Goal: Task Accomplishment & Management: Complete application form

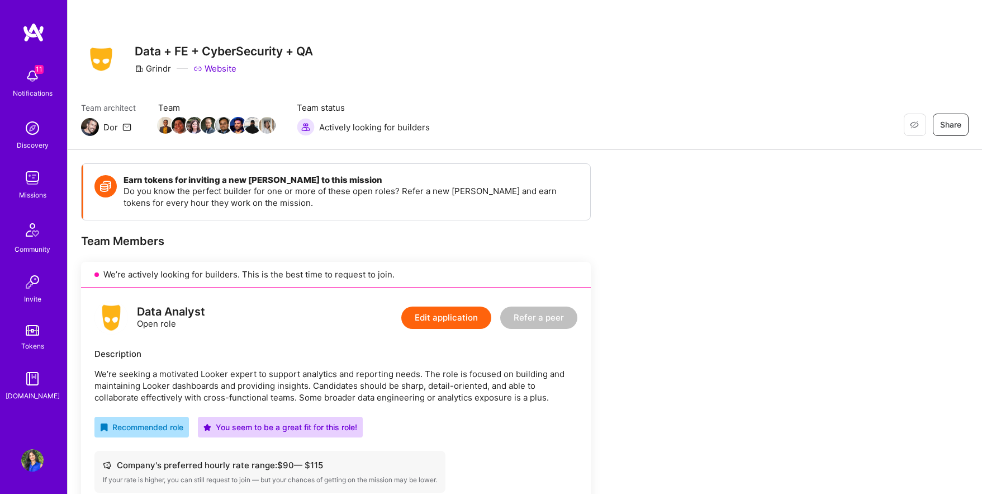
click at [107, 315] on img at bounding box center [112, 318] width 34 height 34
click at [113, 361] on div "Description We’re seeking a motivated Looker expert to support analytics and re…" at bounding box center [336, 375] width 483 height 55
click at [23, 179] on img at bounding box center [32, 178] width 22 height 22
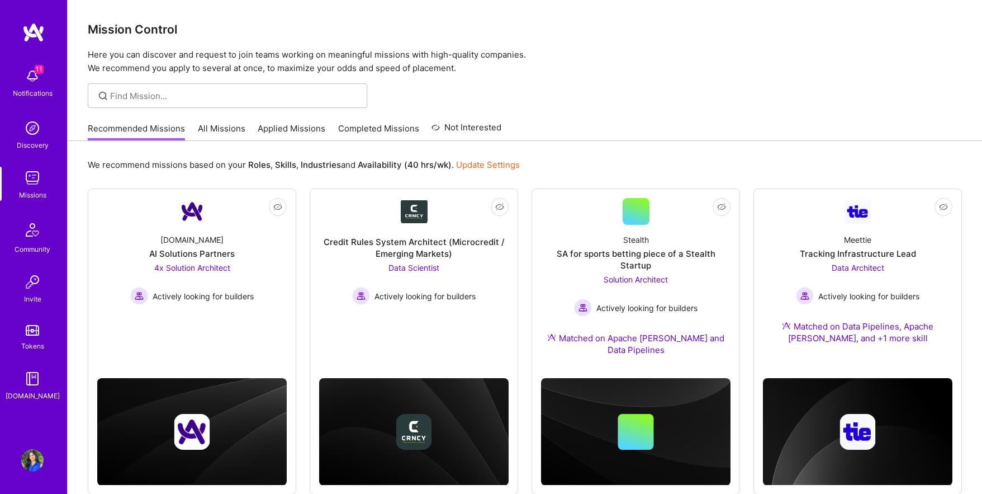
click at [288, 131] on link "Applied Missions" at bounding box center [292, 131] width 68 height 18
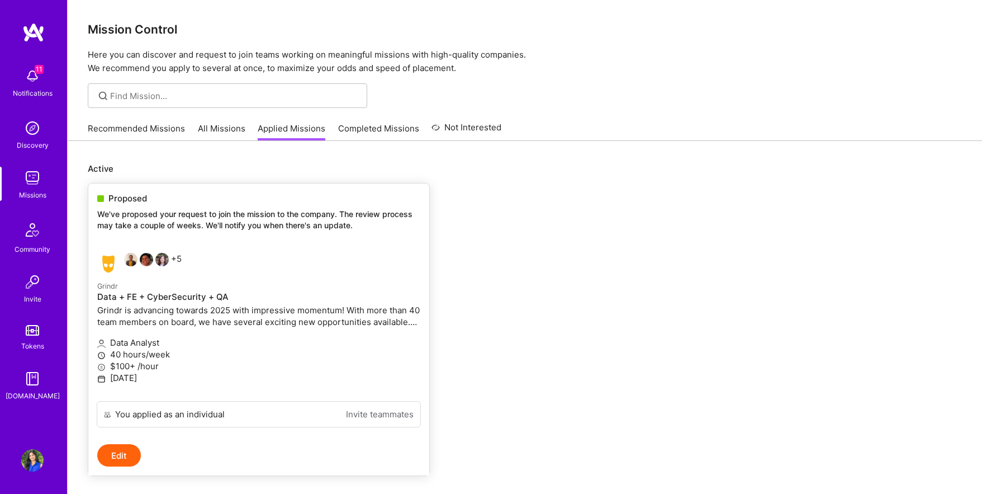
click at [218, 269] on div "+5" at bounding box center [204, 264] width 215 height 22
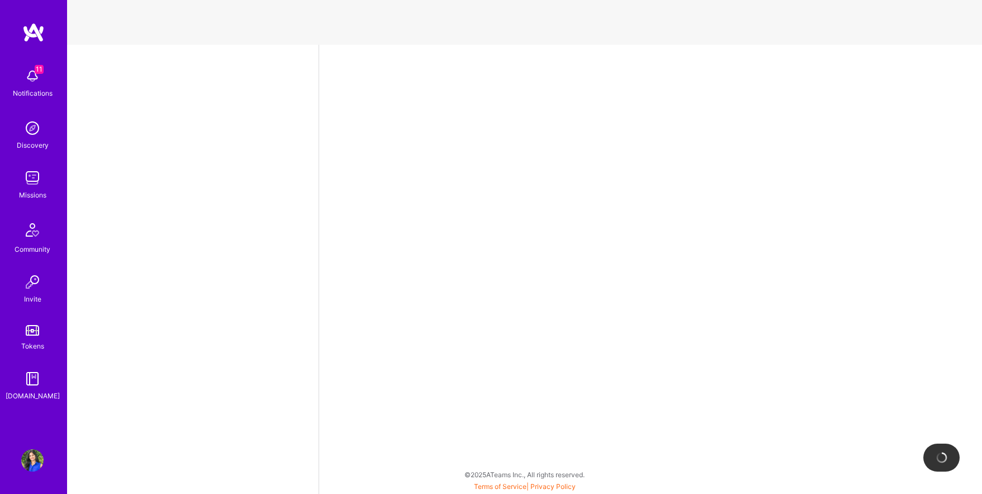
select select "US"
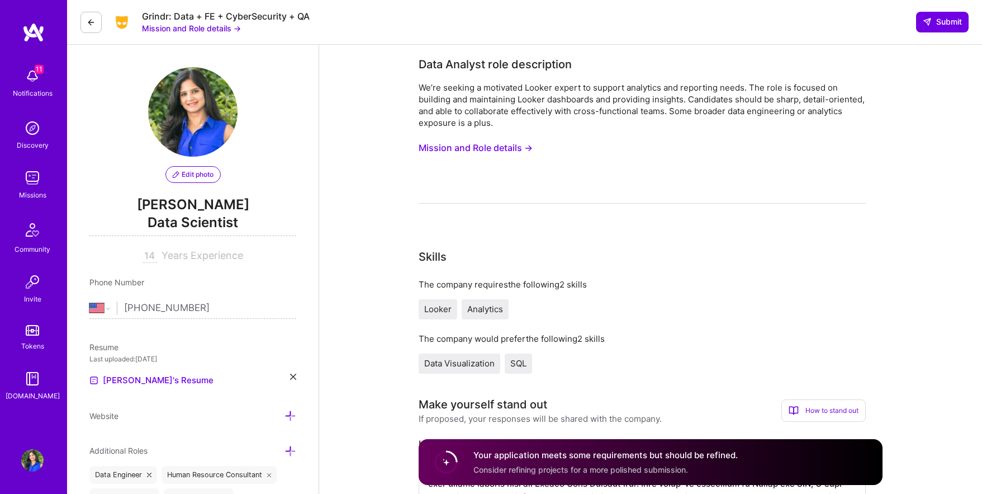
click at [455, 148] on button "Mission and Role details →" at bounding box center [476, 148] width 114 height 21
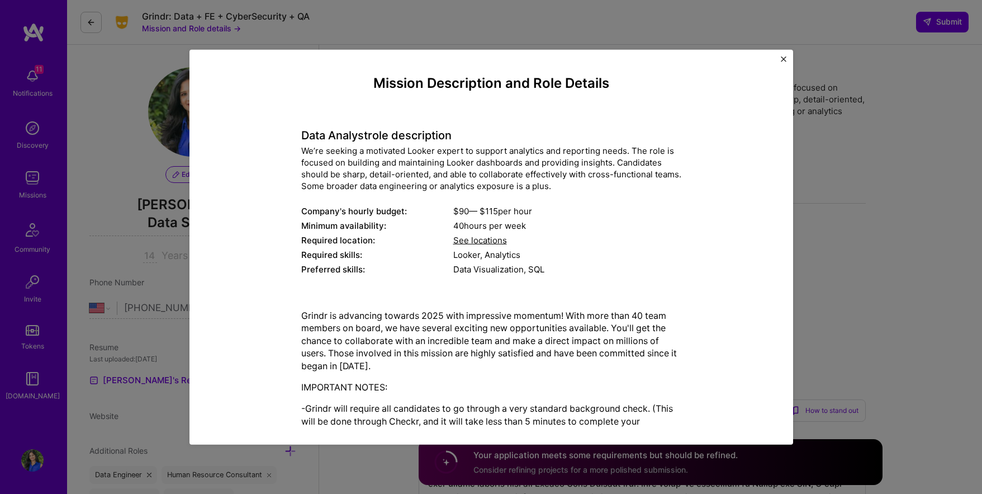
click at [481, 240] on span "See locations" at bounding box center [481, 240] width 54 height 11
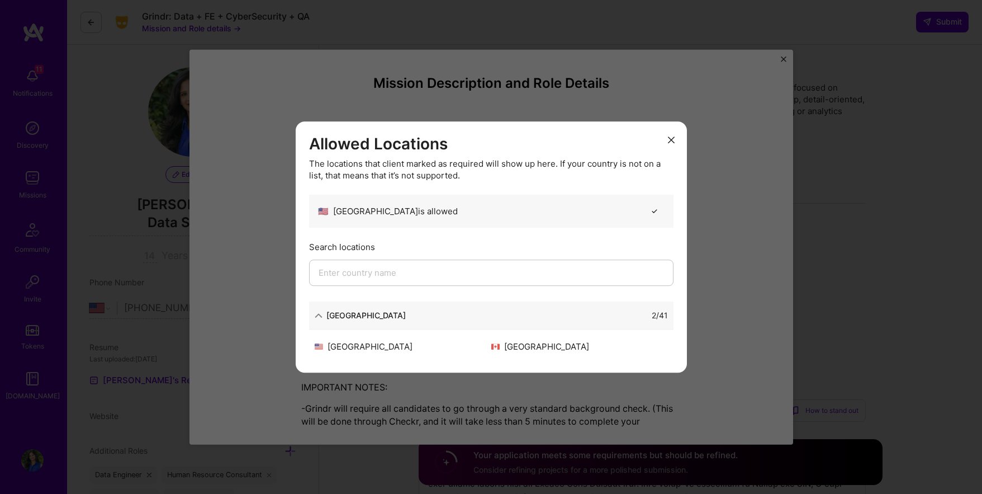
click at [672, 133] on button "modal" at bounding box center [671, 139] width 13 height 18
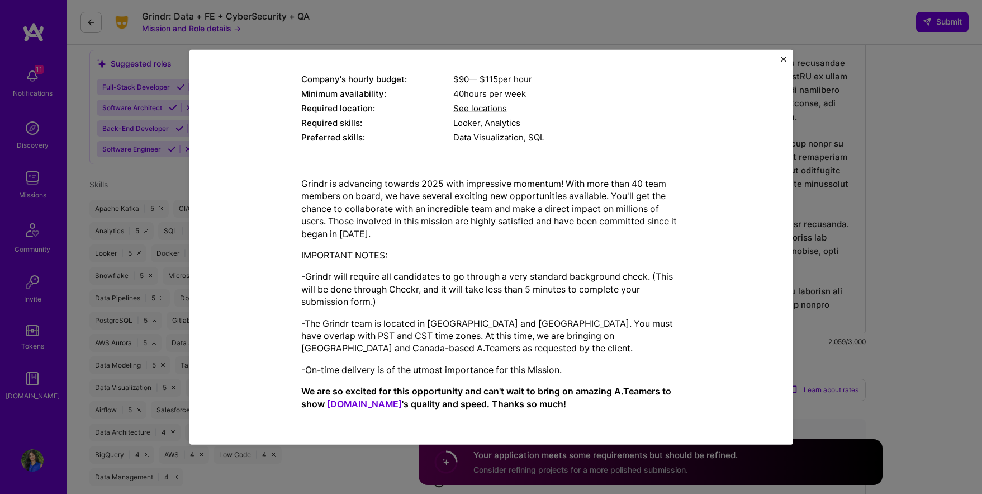
scroll to position [504, 0]
click at [979, 116] on div "Mission Description and Role Details Data Analyst role description We’re seekin…" at bounding box center [491, 247] width 982 height 494
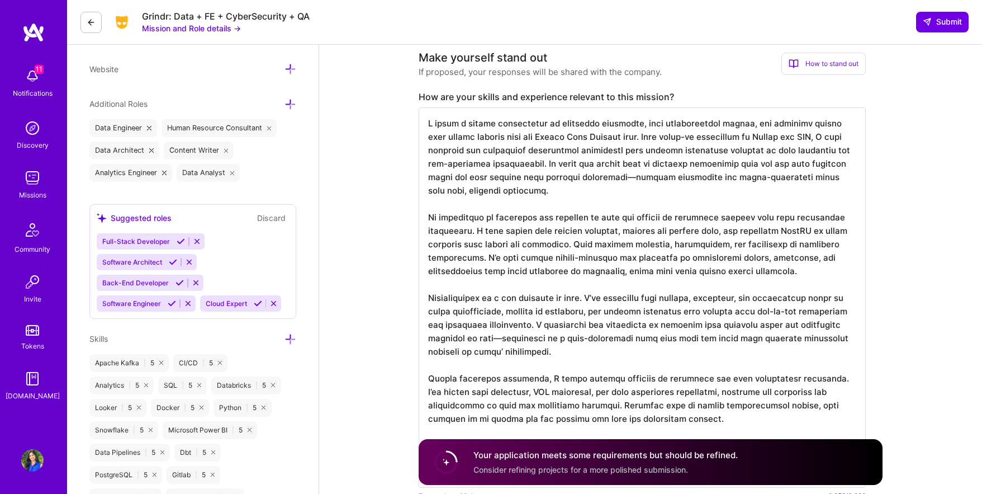
scroll to position [1, 0]
